Goal: Transaction & Acquisition: Purchase product/service

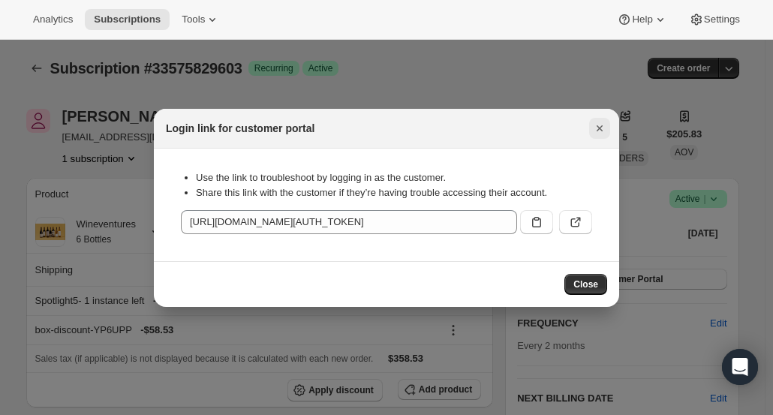
click at [602, 134] on icon "Close" at bounding box center [599, 128] width 15 height 15
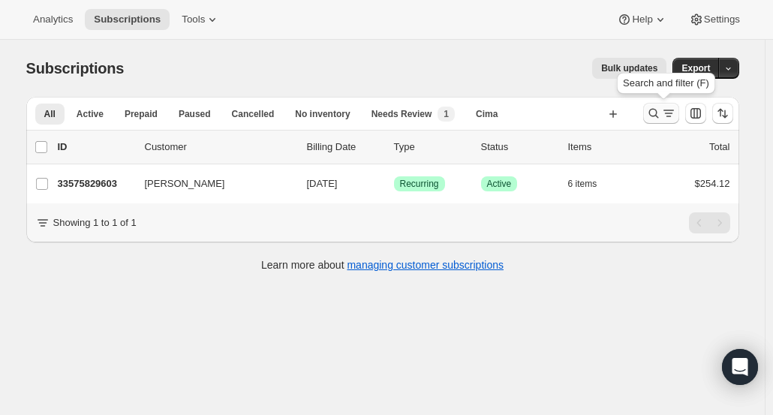
click at [657, 117] on icon "Search and filter results" at bounding box center [653, 113] width 15 height 15
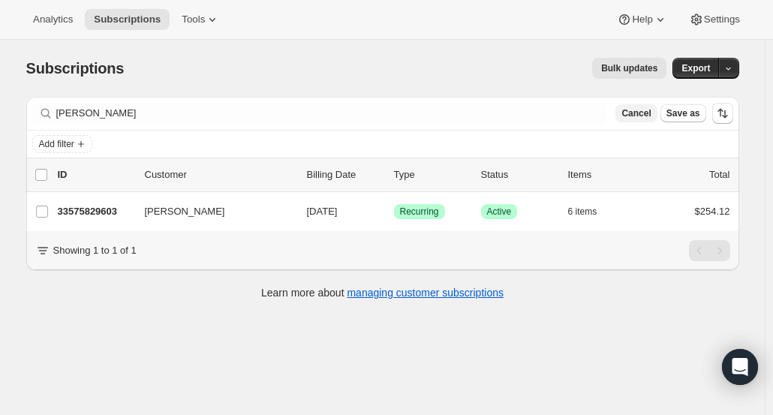
click at [650, 116] on span "Cancel" at bounding box center [635, 113] width 29 height 12
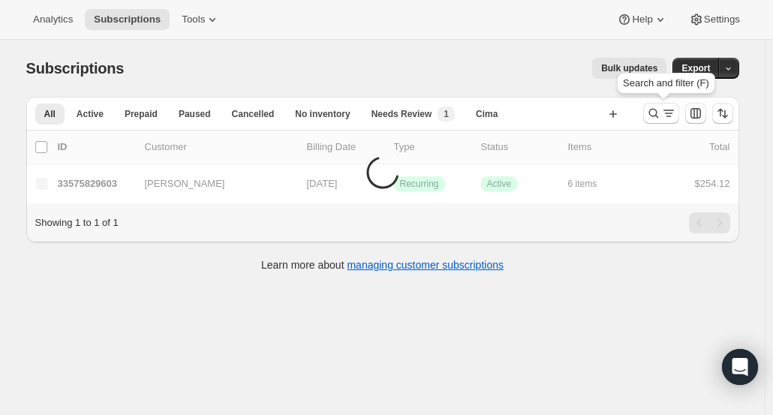
click at [654, 116] on icon "Search and filter results" at bounding box center [653, 114] width 10 height 10
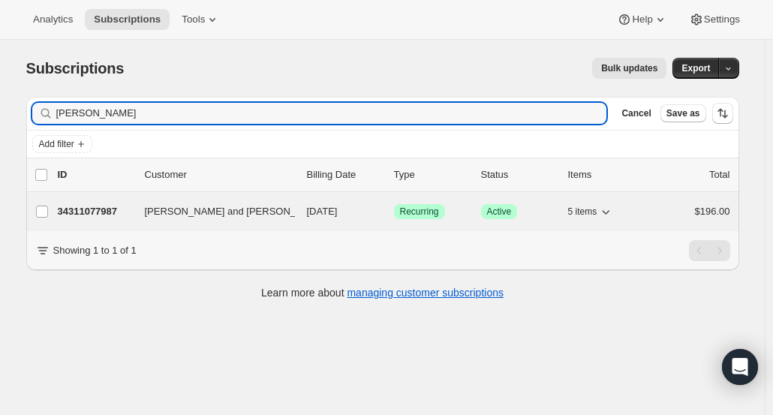
type input "[PERSON_NAME]"
click at [113, 212] on p "34311077987" at bounding box center [95, 211] width 75 height 15
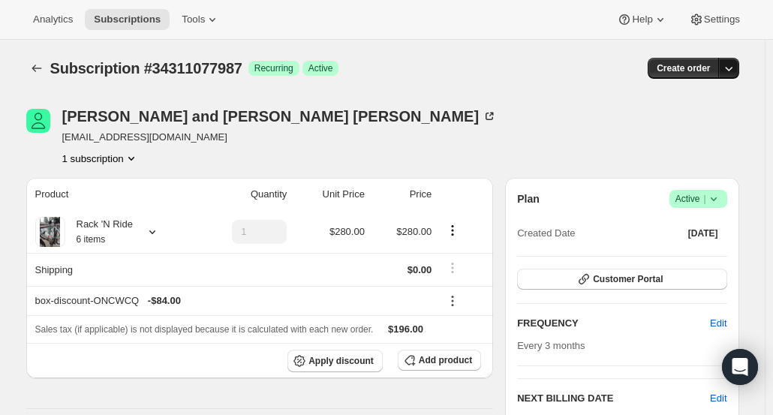
click at [736, 73] on icon "button" at bounding box center [728, 68] width 15 height 15
click at [716, 117] on span "Create custom one-time order" at bounding box center [669, 124] width 130 height 15
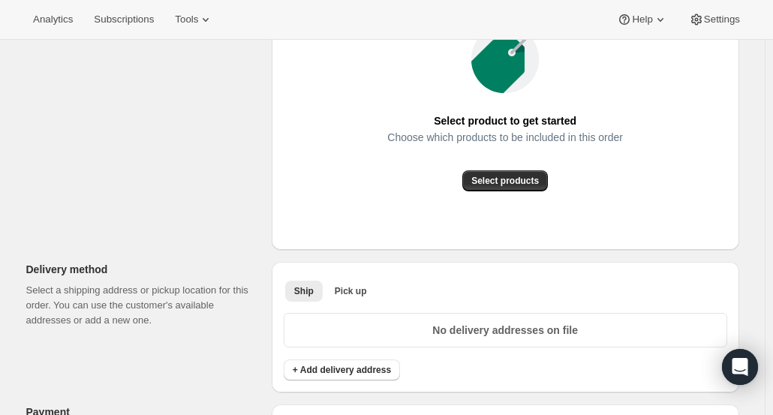
scroll to position [218, 0]
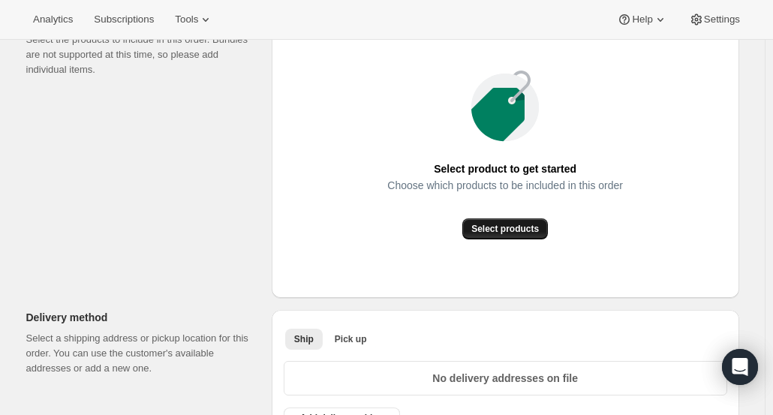
click at [512, 239] on div "Select product to get started Choose which products to be included in this orde…" at bounding box center [505, 154] width 443 height 263
click at [513, 232] on span "Select products" at bounding box center [505, 229] width 68 height 12
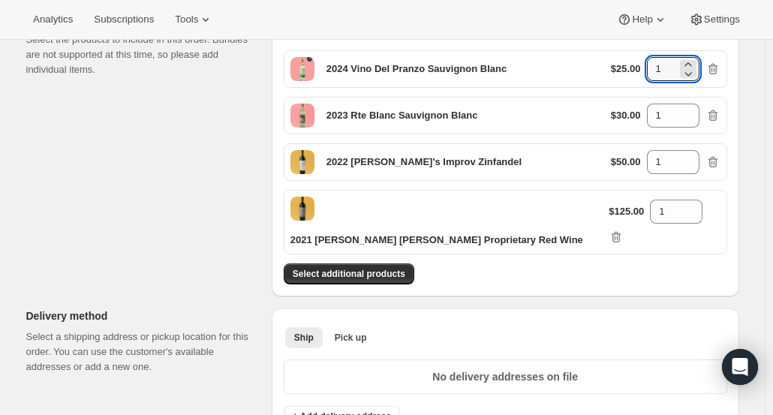
drag, startPoint x: 675, startPoint y: 71, endPoint x: 643, endPoint y: 64, distance: 33.1
click at [643, 64] on div "$25.00 1" at bounding box center [666, 69] width 110 height 24
type input "4"
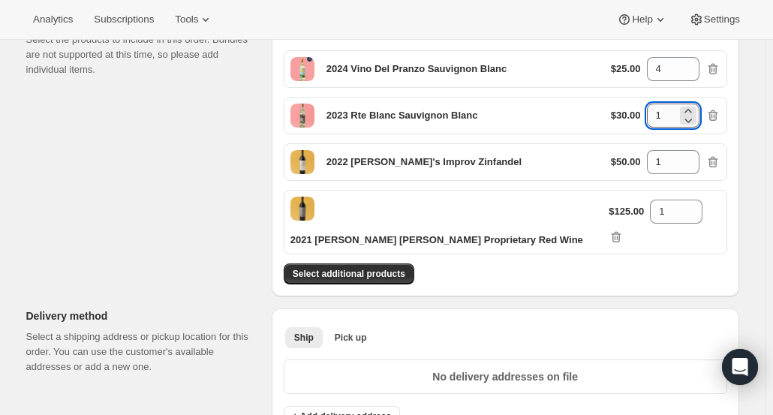
click at [668, 118] on input "1" at bounding box center [662, 116] width 30 height 24
click at [665, 159] on input "1" at bounding box center [662, 162] width 30 height 24
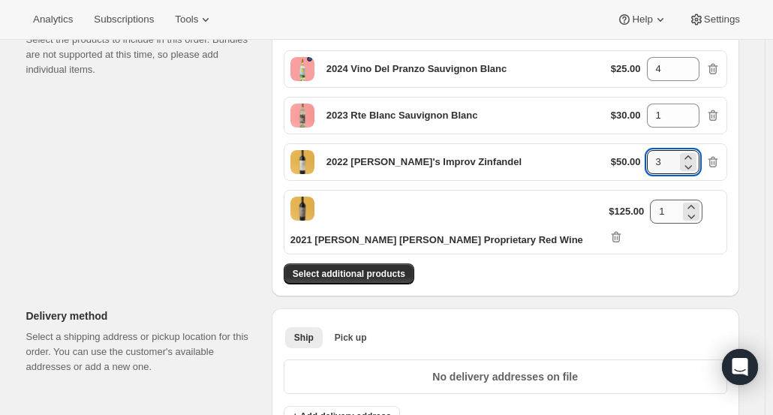
type input "3"
click at [669, 204] on input "1" at bounding box center [665, 212] width 30 height 24
type input "4"
click at [641, 263] on div "Select additional products" at bounding box center [505, 273] width 443 height 21
click at [344, 327] on button "Pick up" at bounding box center [351, 337] width 50 height 21
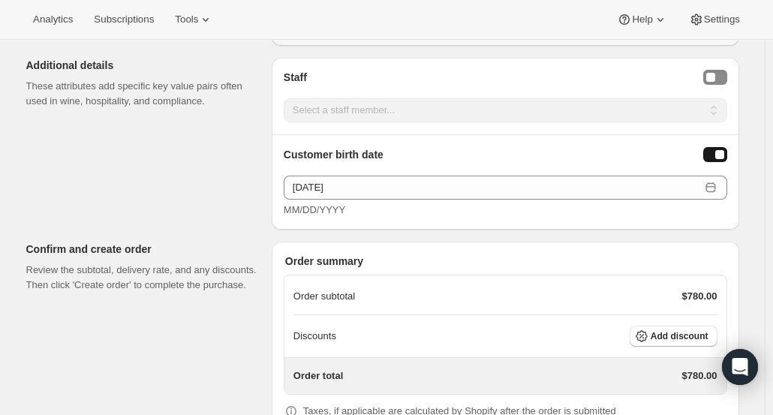
scroll to position [875, 0]
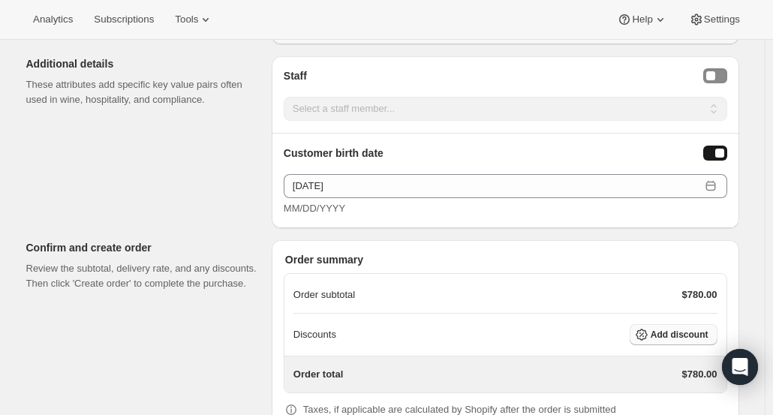
click at [662, 329] on span "Add discount" at bounding box center [679, 335] width 58 height 12
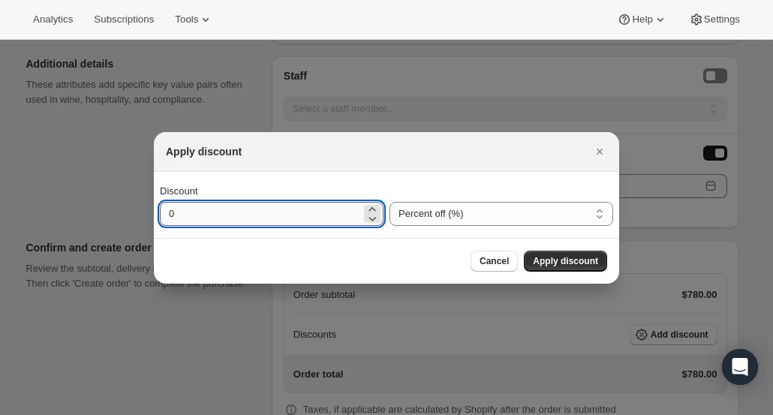
click at [210, 223] on input "0" at bounding box center [260, 214] width 201 height 24
type input "30"
click at [567, 261] on span "Apply discount" at bounding box center [565, 261] width 65 height 12
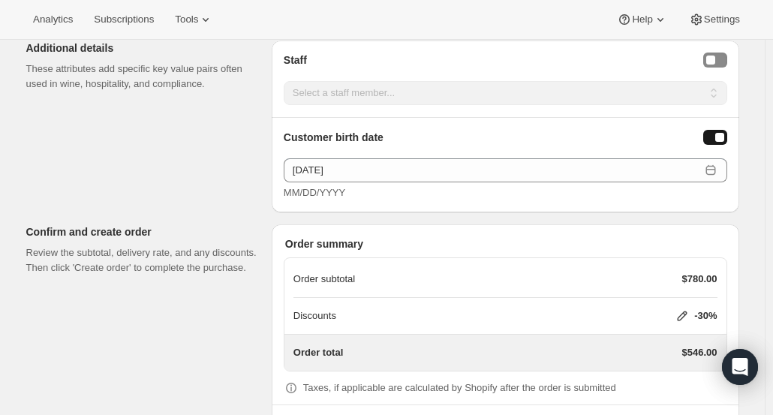
scroll to position [918, 0]
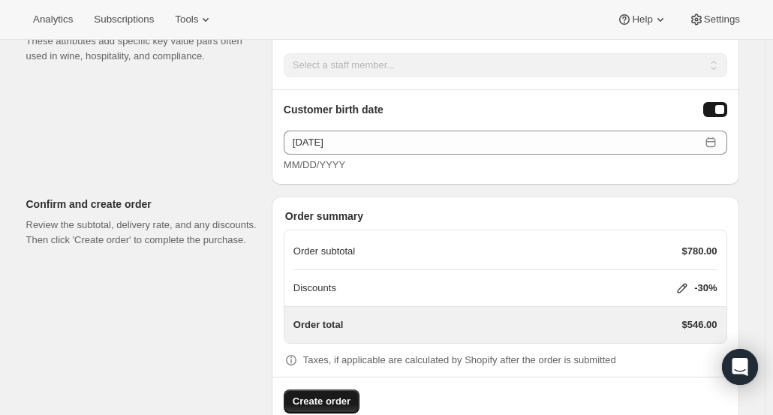
click at [335, 394] on span "Create order" at bounding box center [322, 401] width 58 height 15
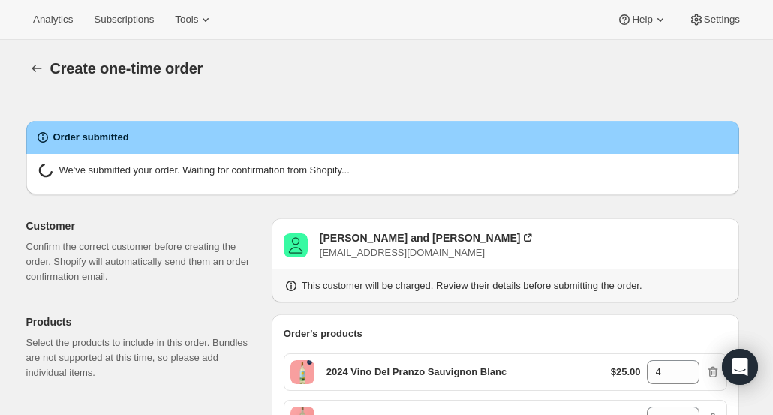
radio input "true"
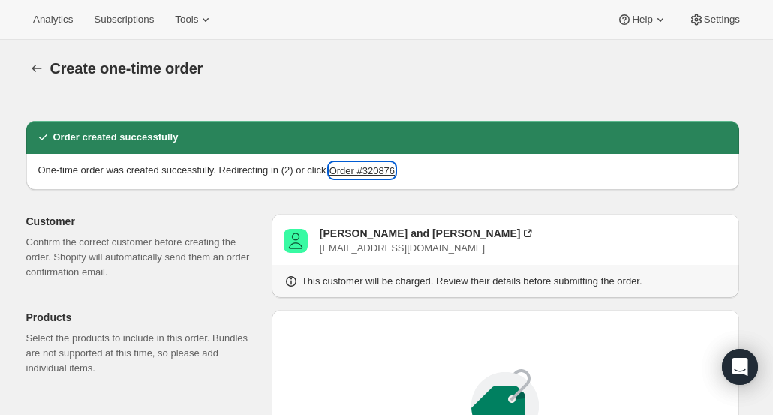
click at [366, 171] on button "Order #320876" at bounding box center [361, 170] width 65 height 15
